Goal: Information Seeking & Learning: Learn about a topic

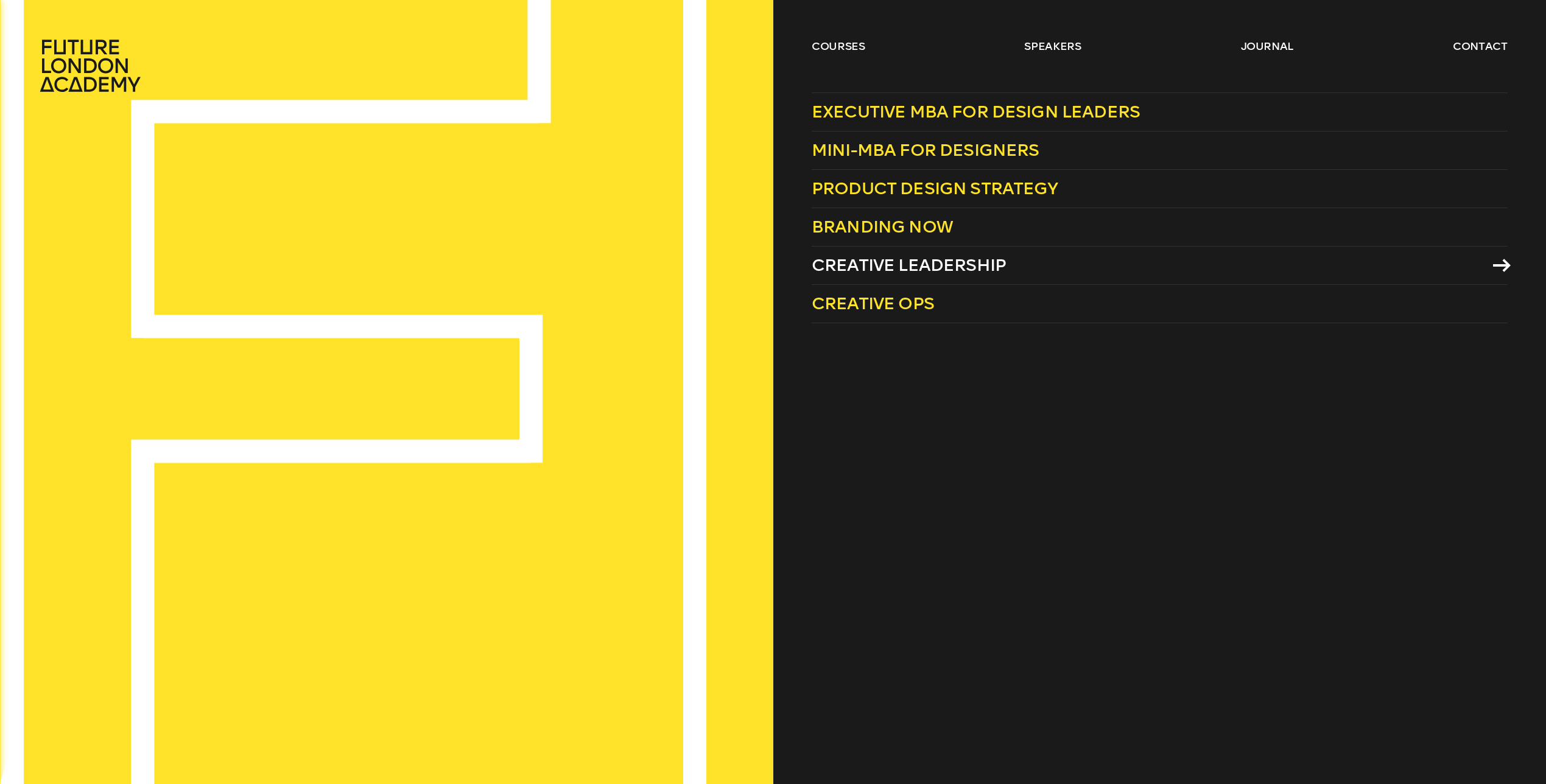
click at [878, 267] on span "Creative Leadership" at bounding box center [909, 265] width 194 height 20
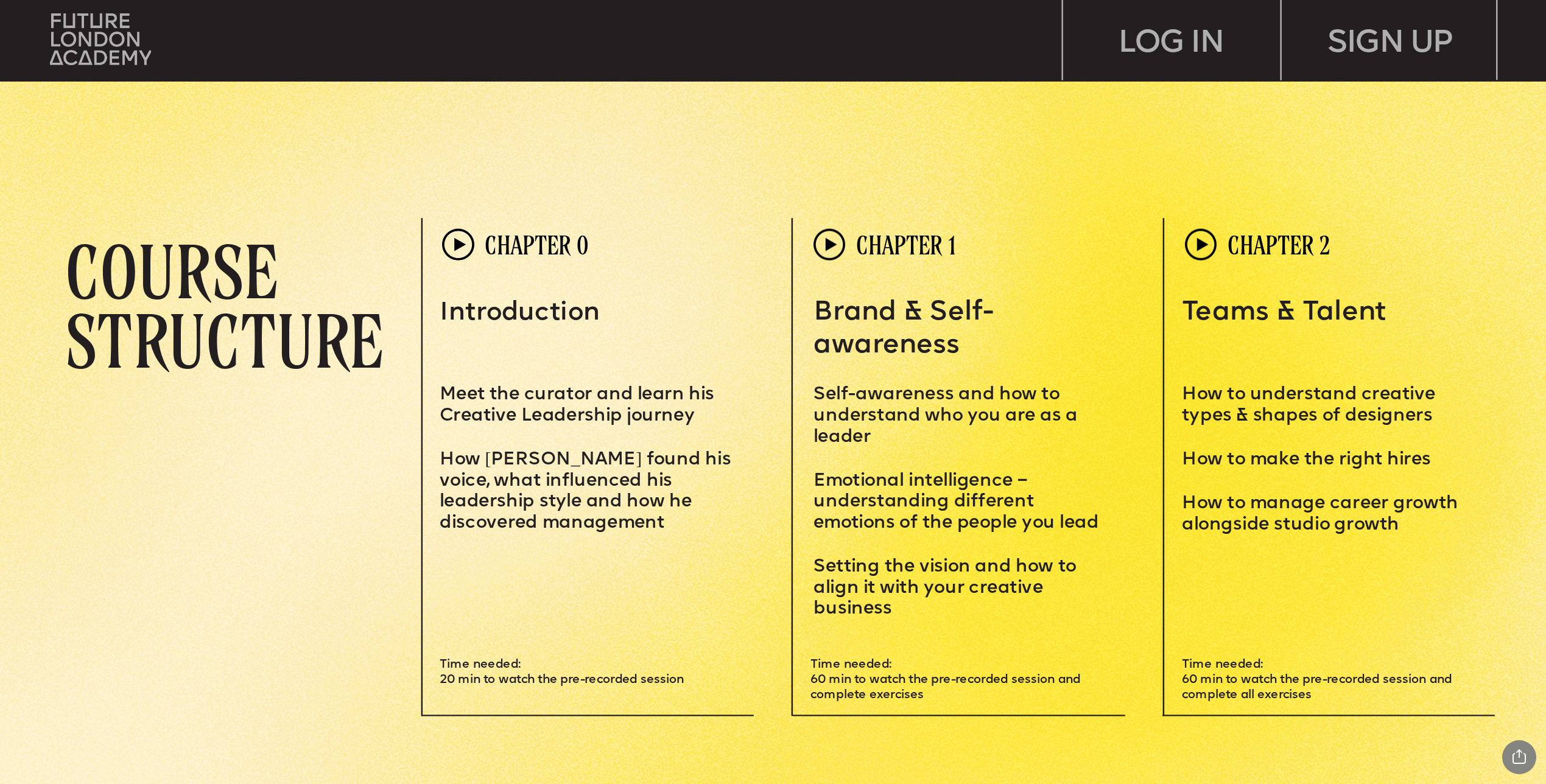
scroll to position [4412, 0]
click at [447, 244] on img at bounding box center [457, 244] width 31 height 31
click at [459, 244] on img at bounding box center [457, 244] width 31 height 31
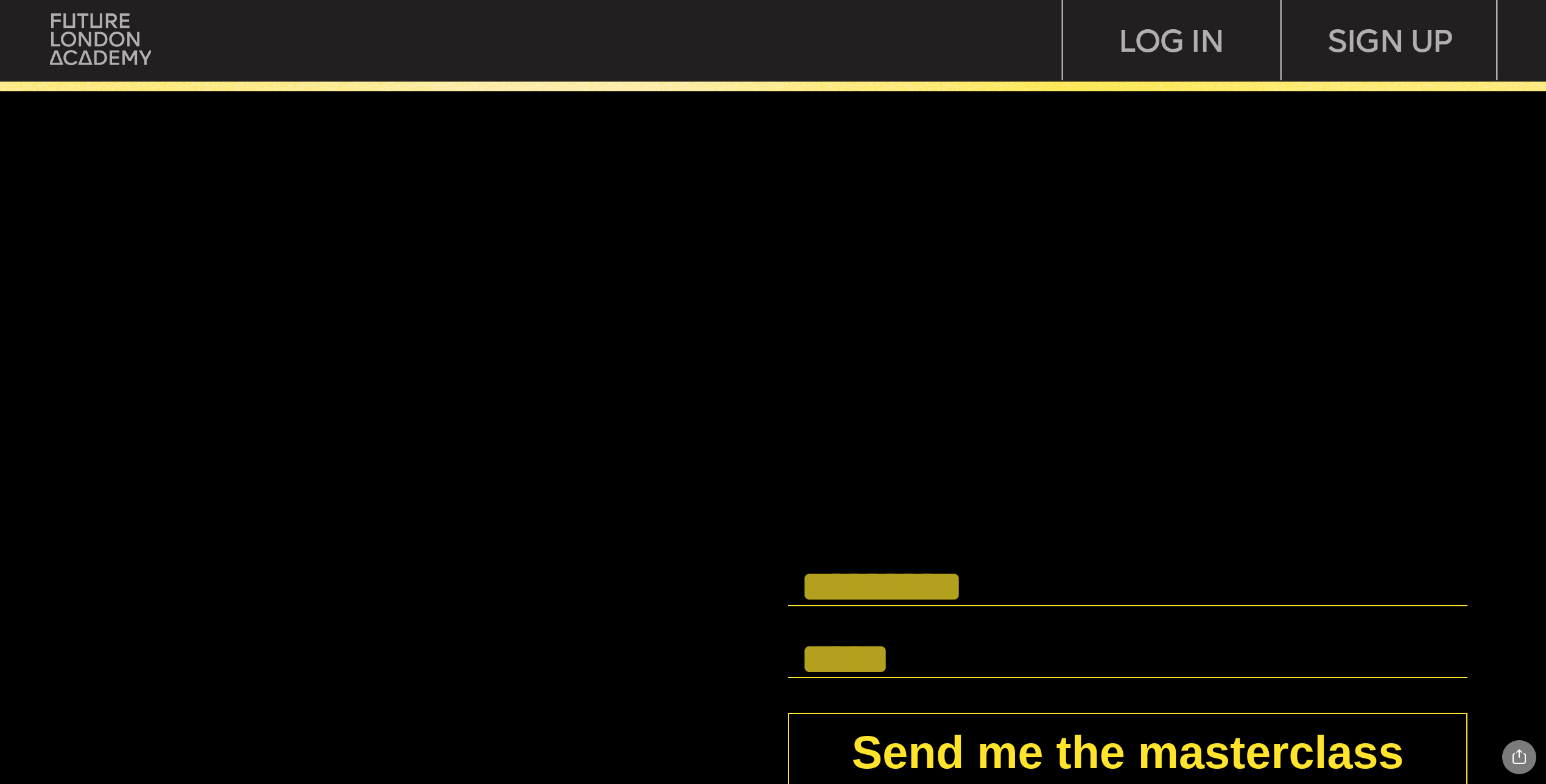
scroll to position [5910, 0]
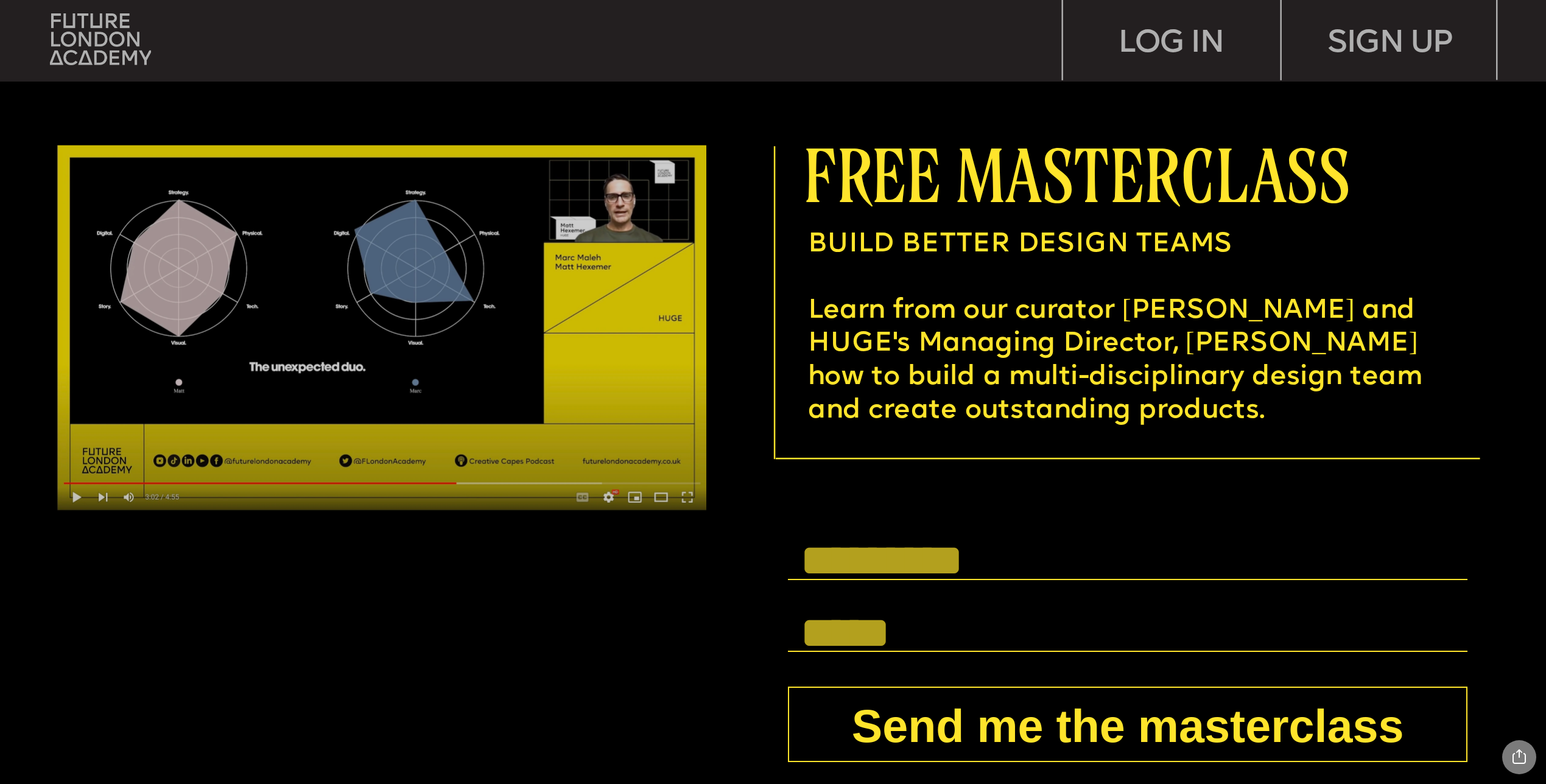
click at [77, 494] on img at bounding box center [382, 327] width 649 height 365
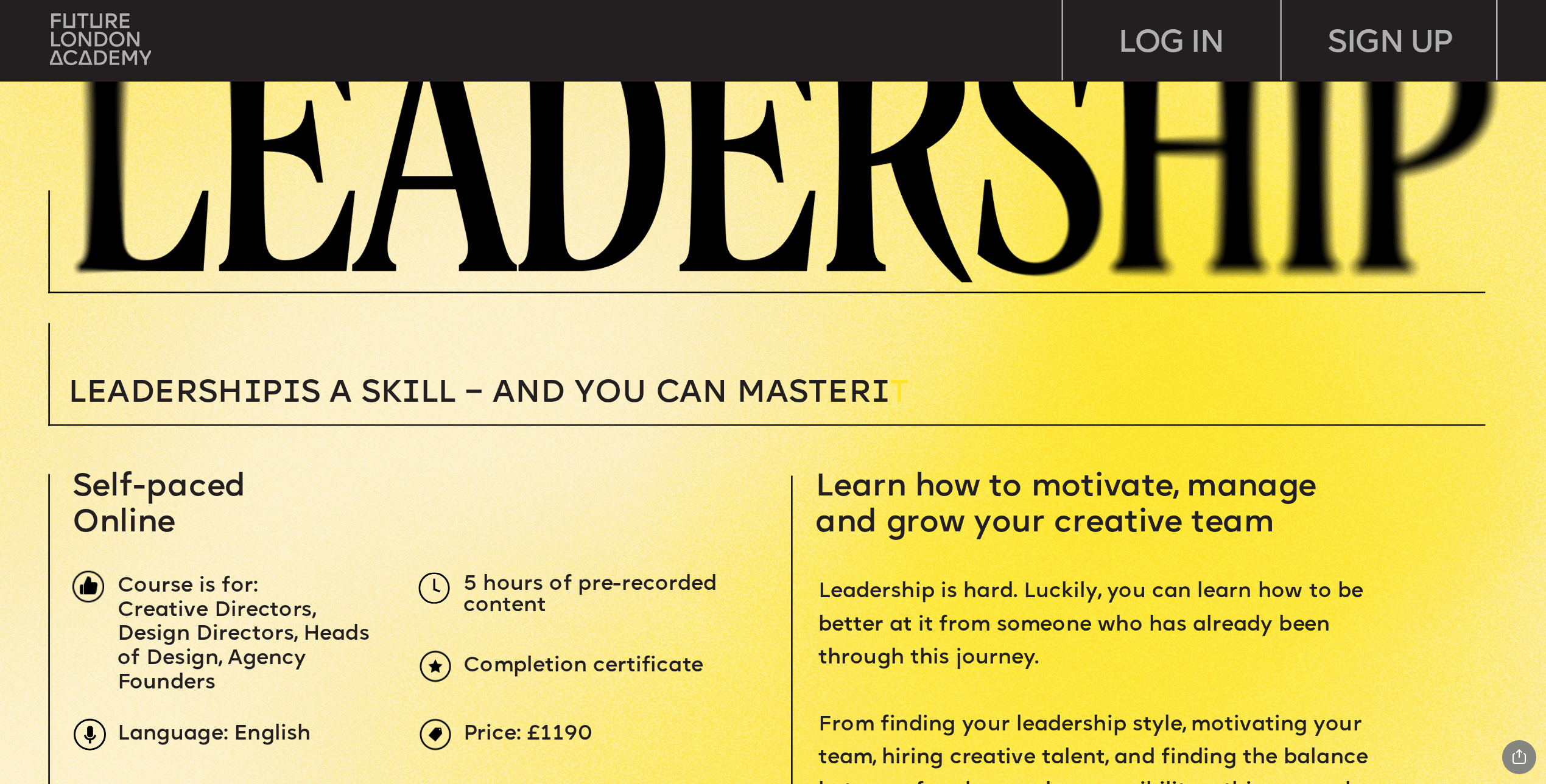
scroll to position [373, 0]
